Goal: Task Accomplishment & Management: Use online tool/utility

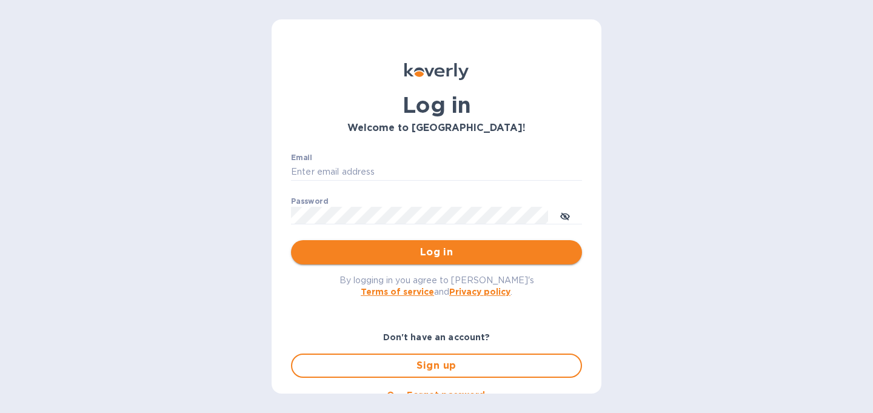
type input "[PERSON_NAME][EMAIL_ADDRESS][DOMAIN_NAME]"
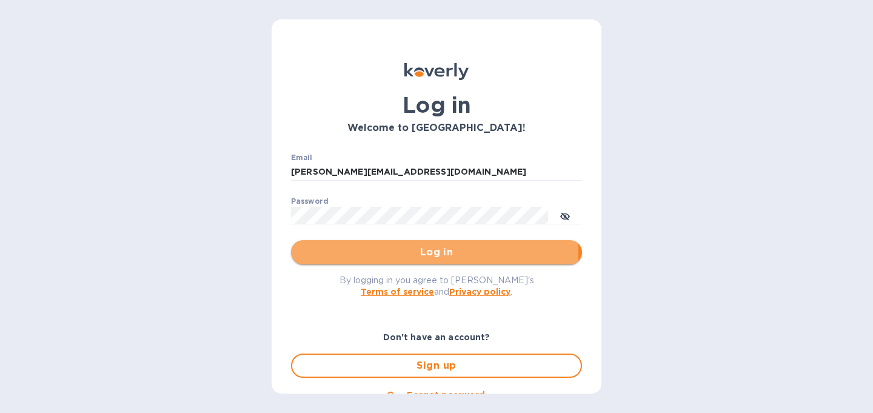
click at [419, 253] on span "Log in" at bounding box center [437, 252] width 272 height 15
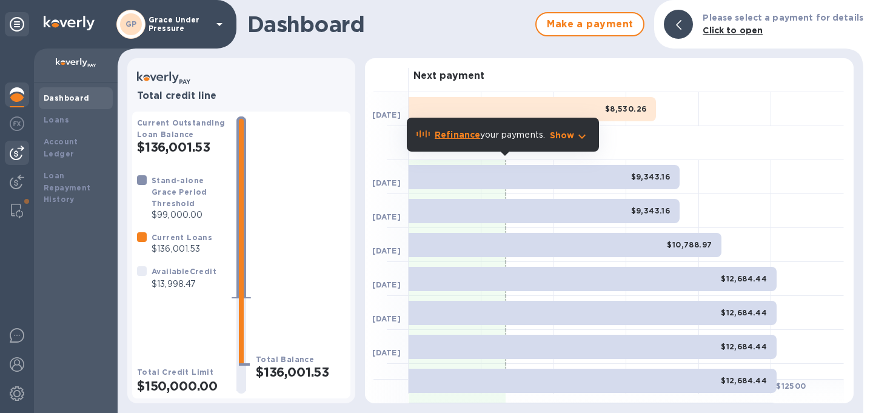
click at [9, 152] on div at bounding box center [17, 153] width 24 height 24
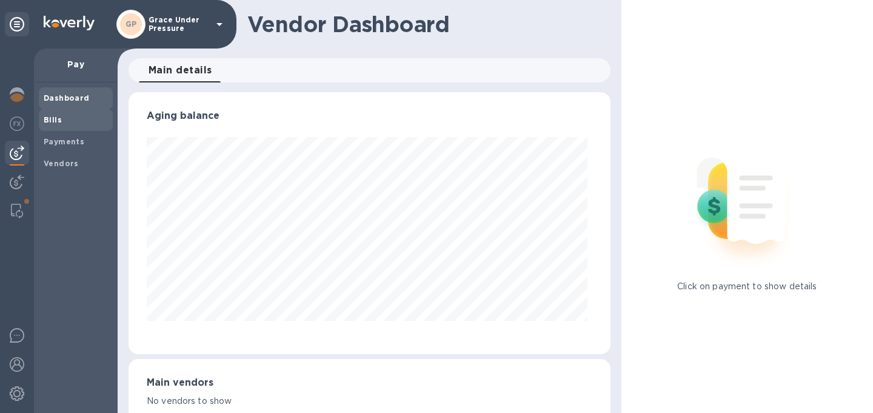
scroll to position [262, 477]
click at [47, 120] on b "Bills" at bounding box center [53, 119] width 18 height 9
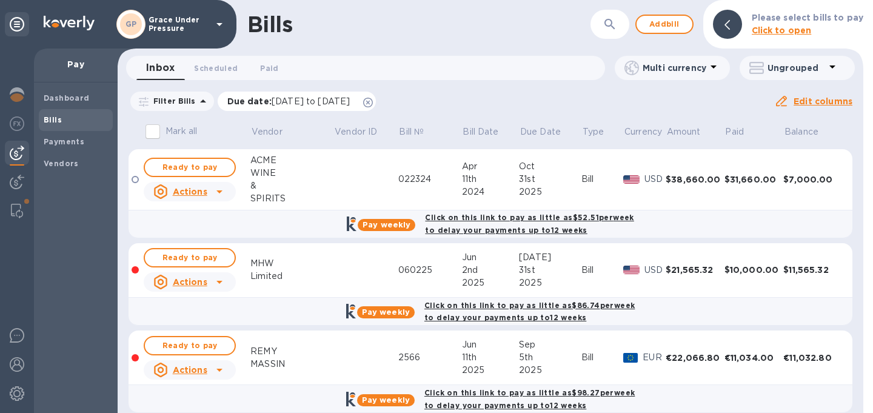
click at [373, 104] on icon at bounding box center [368, 103] width 10 height 10
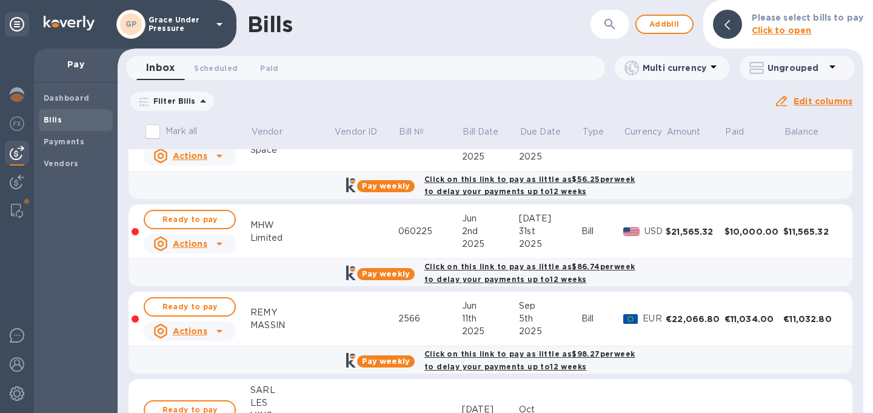
scroll to position [139, 0]
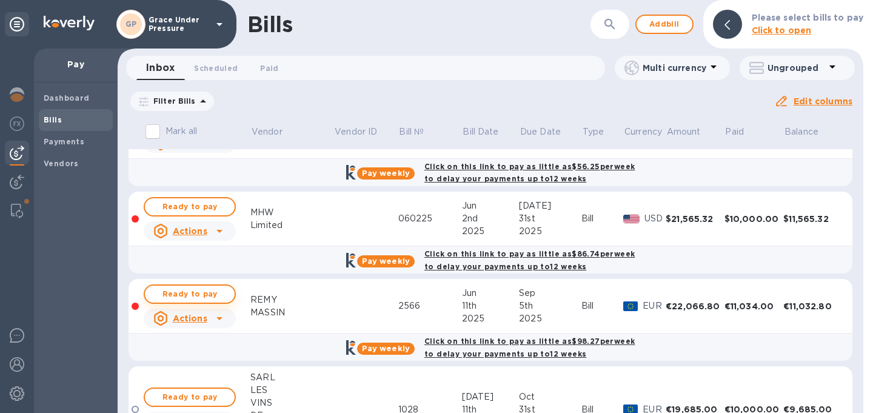
click at [202, 301] on span "Ready to pay" at bounding box center [190, 294] width 70 height 15
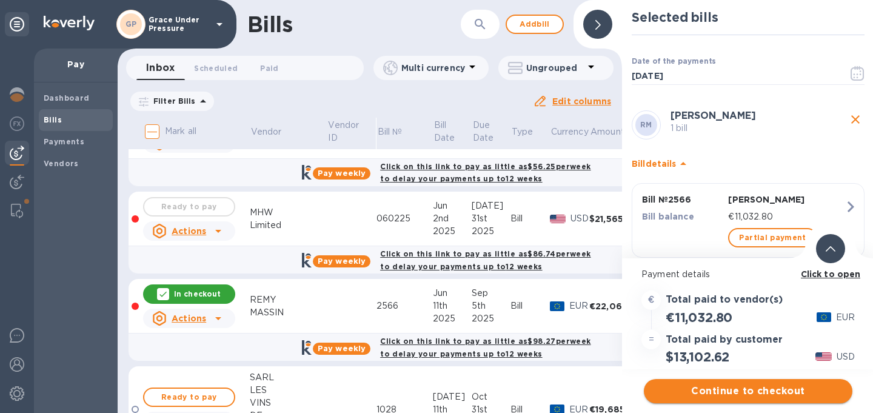
click at [736, 393] on span "Continue to checkout" at bounding box center [747, 391] width 189 height 15
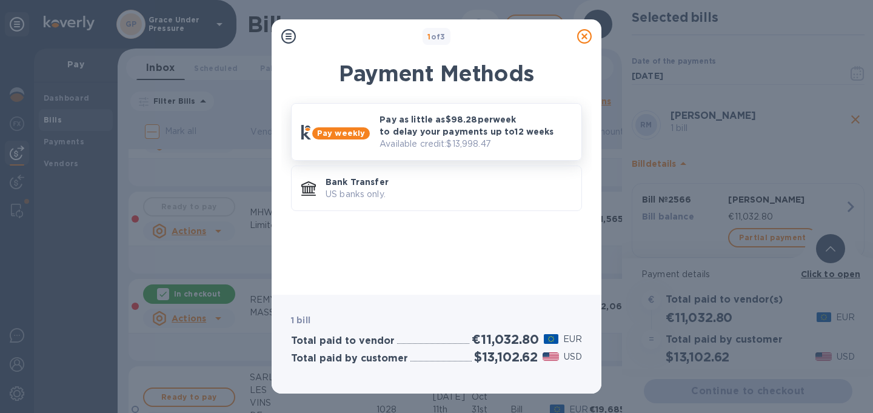
click at [446, 135] on p "Pay as little as $98.28 per week to delay your payments up to 12 weeks" at bounding box center [475, 125] width 192 height 24
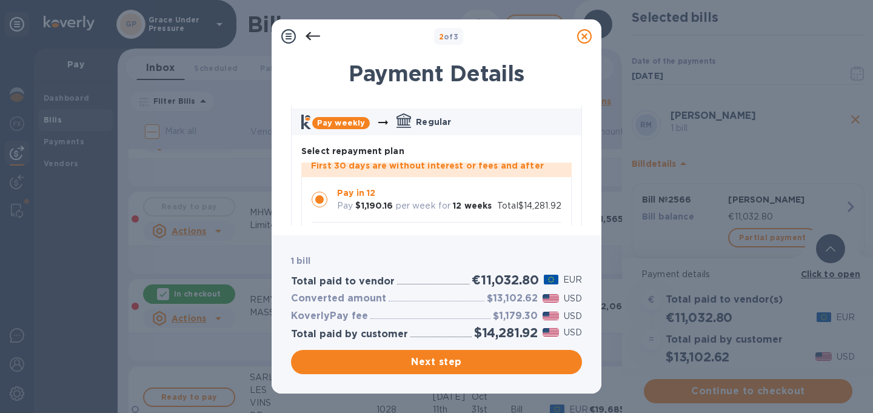
scroll to position [54, 0]
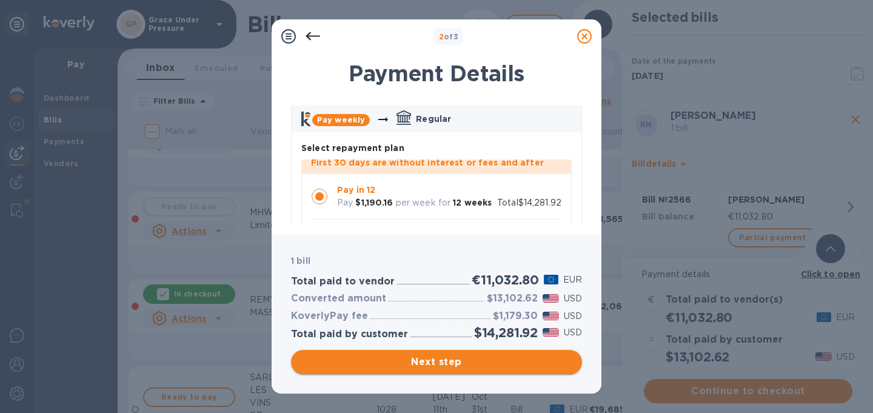
click at [447, 360] on span "Next step" at bounding box center [437, 362] width 272 height 15
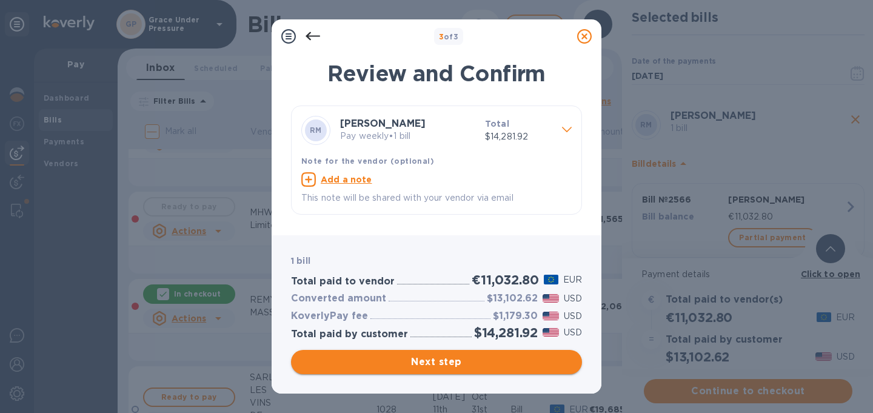
click at [447, 360] on span "Next step" at bounding box center [437, 362] width 272 height 15
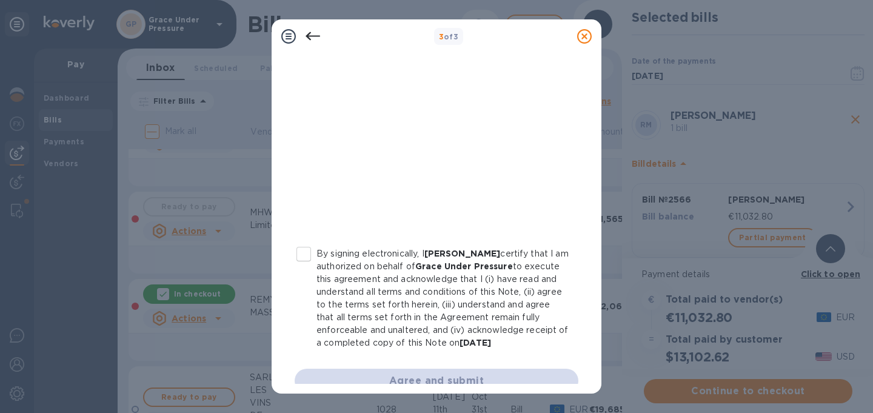
scroll to position [250, 0]
click at [308, 251] on input "By signing electronically, I [PERSON_NAME] certify that I am authorized on beha…" at bounding box center [303, 251] width 25 height 25
checkbox input "true"
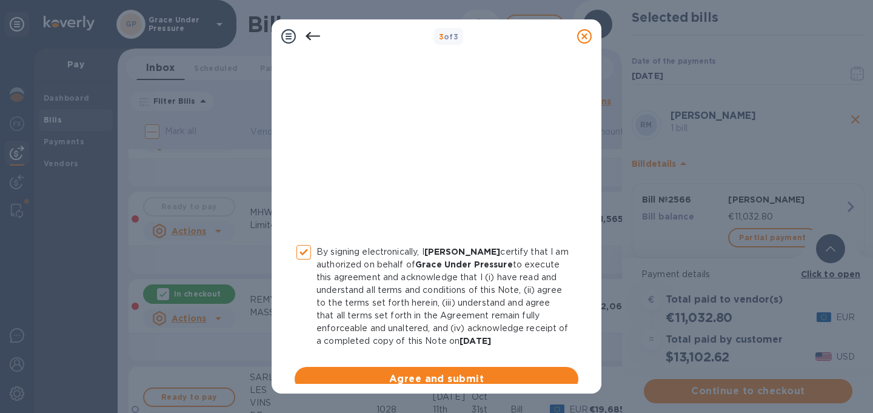
scroll to position [279, 0]
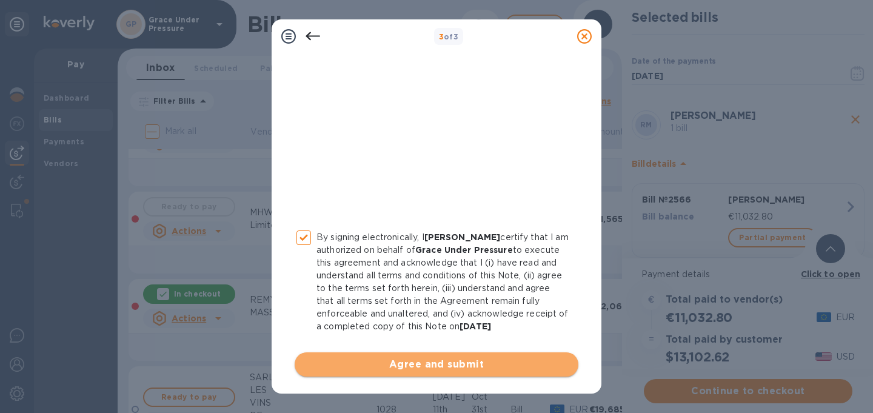
click at [436, 363] on span "Agree and submit" at bounding box center [436, 364] width 264 height 15
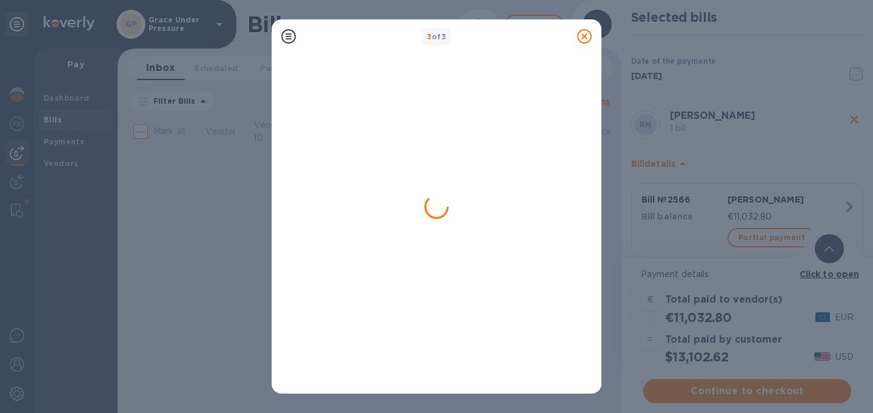
scroll to position [0, 0]
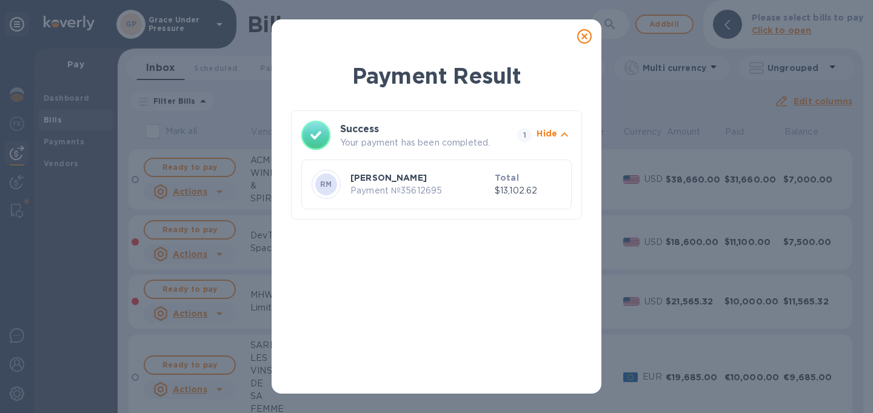
click at [582, 37] on icon at bounding box center [584, 36] width 15 height 15
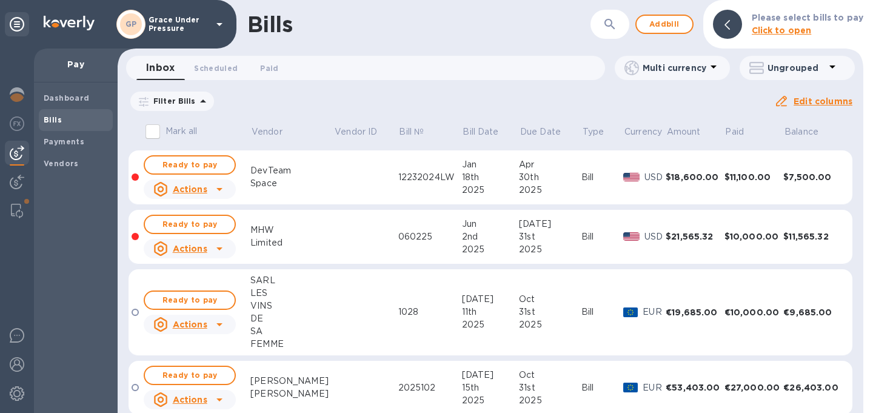
scroll to position [62, 0]
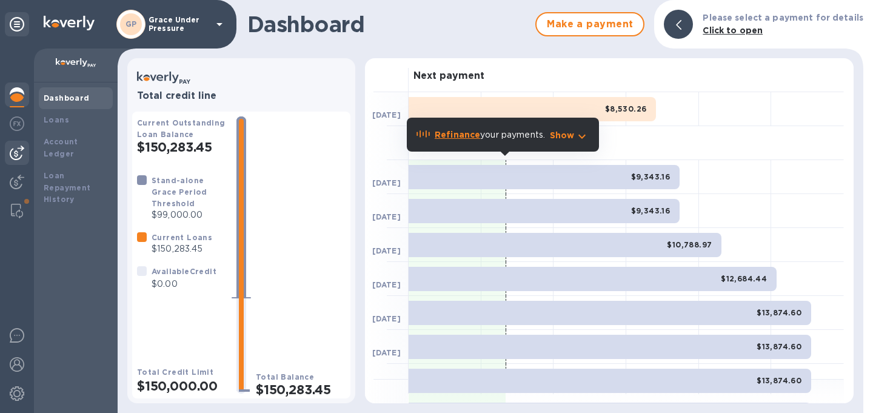
click at [21, 150] on img at bounding box center [17, 152] width 15 height 15
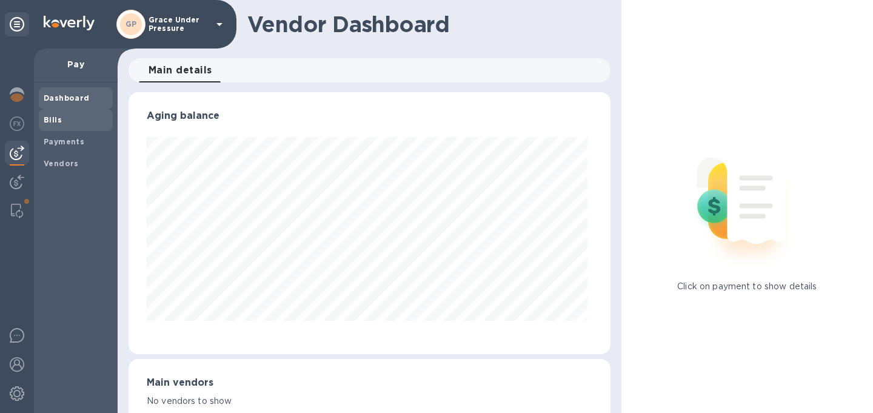
scroll to position [262, 477]
click at [47, 118] on b "Bills" at bounding box center [53, 119] width 18 height 9
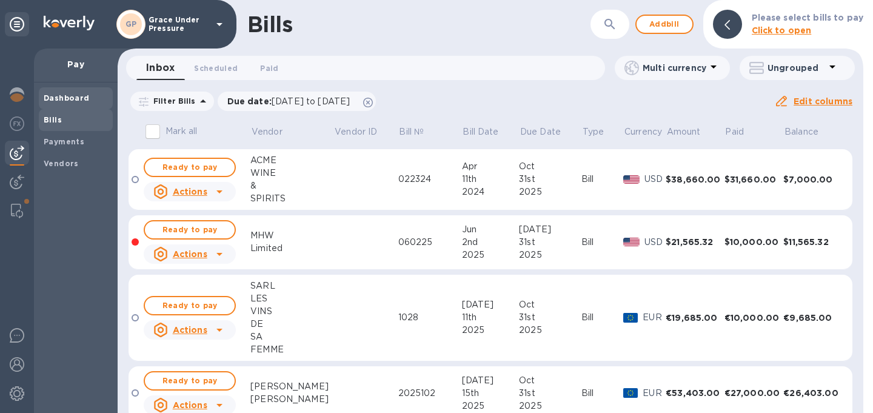
click at [53, 98] on b "Dashboard" at bounding box center [67, 97] width 46 height 9
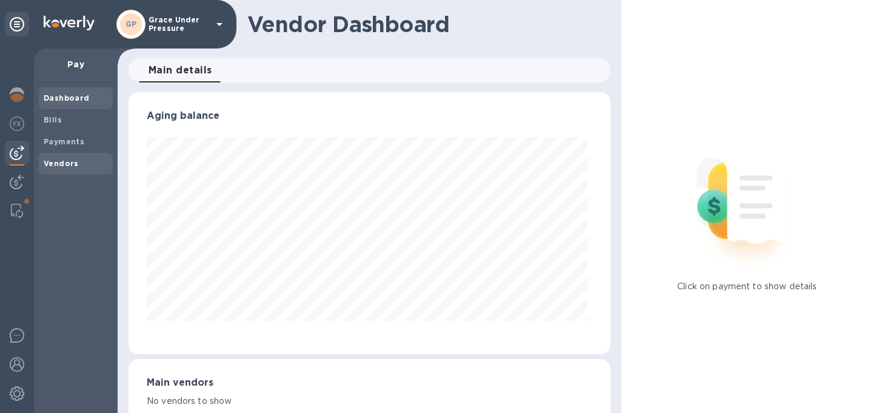
scroll to position [262, 477]
click at [18, 93] on img at bounding box center [17, 94] width 15 height 15
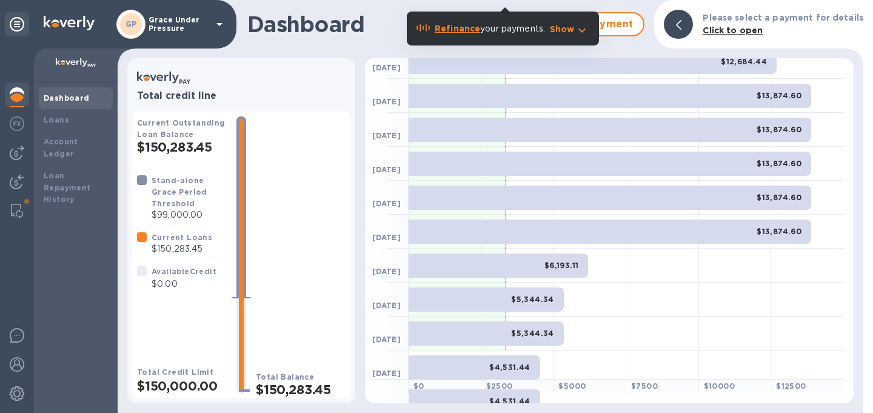
scroll to position [129, 0]
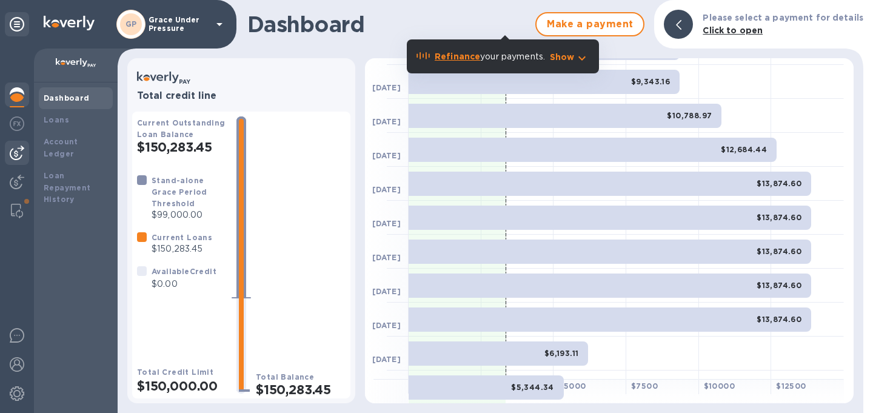
click at [15, 153] on img at bounding box center [17, 152] width 15 height 15
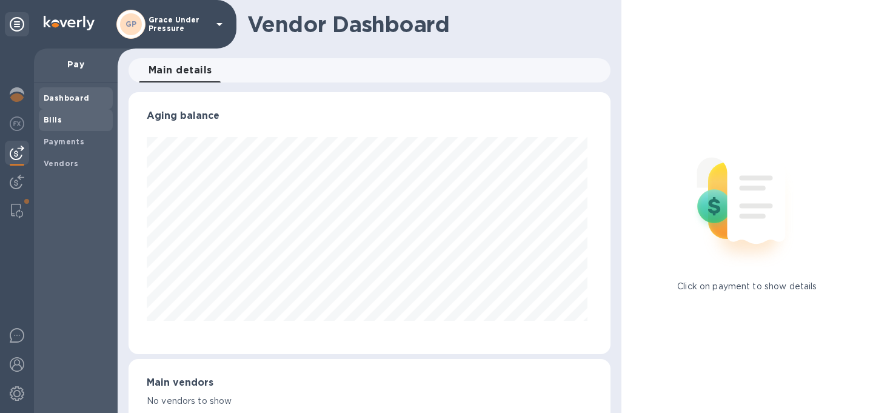
scroll to position [262, 477]
click at [50, 120] on b "Bills" at bounding box center [53, 119] width 18 height 9
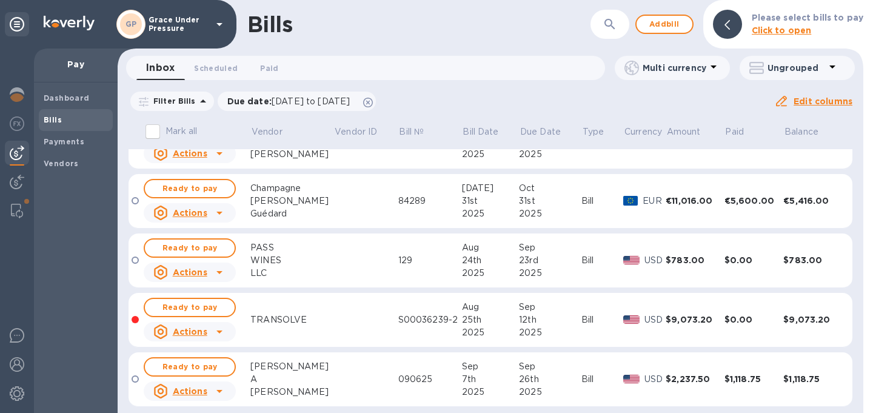
scroll to position [381, 0]
